Goal: Task Accomplishment & Management: Complete application form

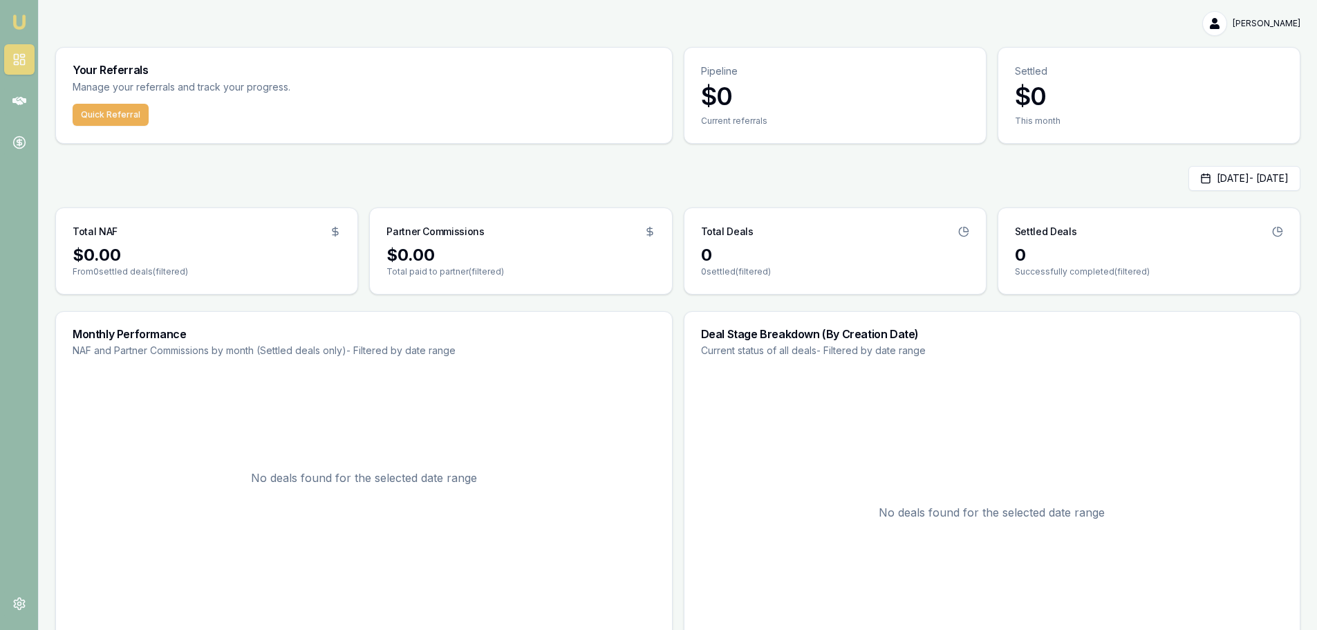
click at [18, 21] on img at bounding box center [19, 22] width 17 height 17
click at [11, 56] on link at bounding box center [19, 59] width 30 height 30
click at [113, 109] on button "Quick Referral" at bounding box center [111, 115] width 76 height 22
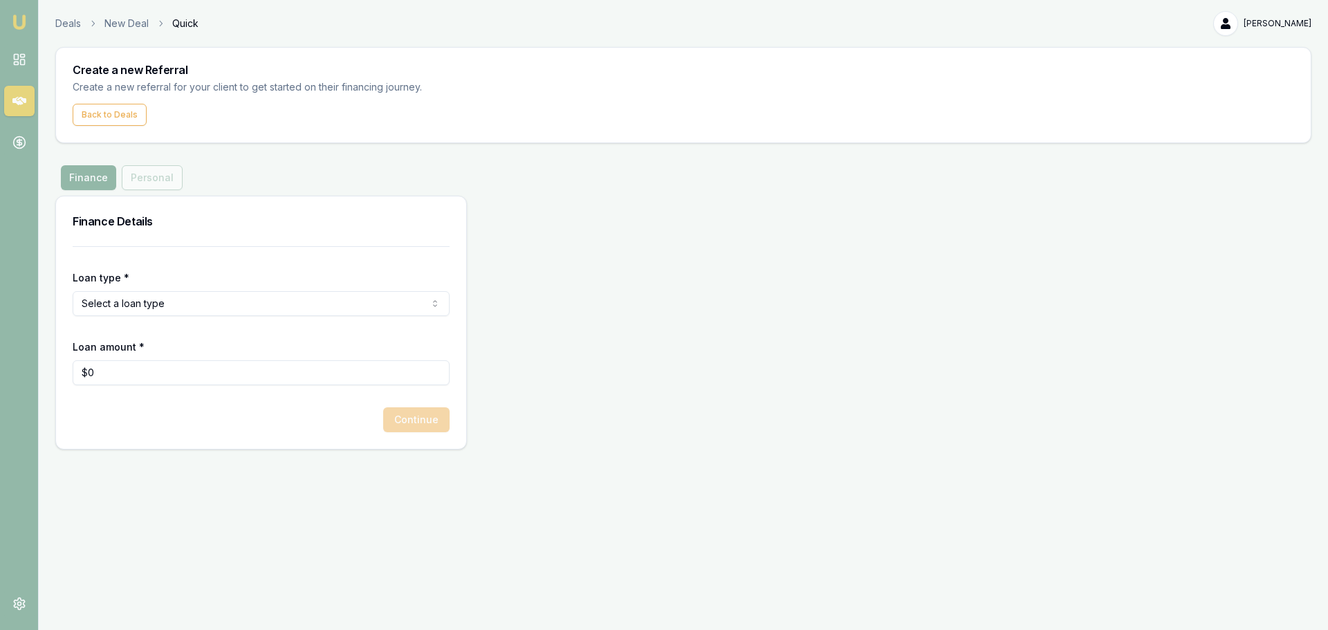
click at [436, 302] on html "Emu Money Deals New Deal Quick [PERSON_NAME] Toggle Menu Create a new Referral …" at bounding box center [664, 315] width 1328 height 630
